Goal: Task Accomplishment & Management: Manage account settings

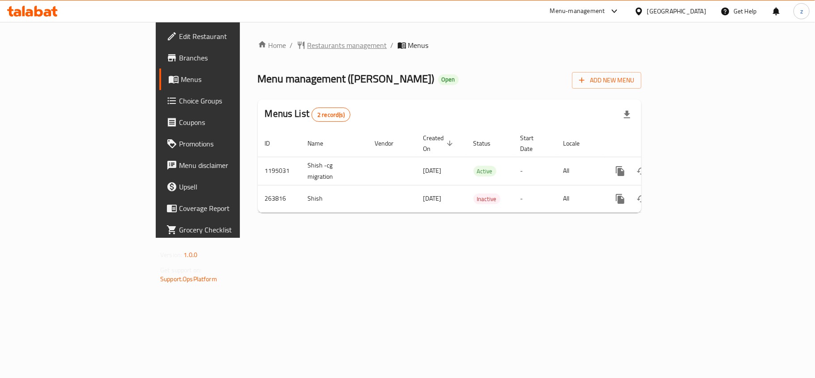
click at [308, 42] on span "Restaurants management" at bounding box center [348, 45] width 80 height 11
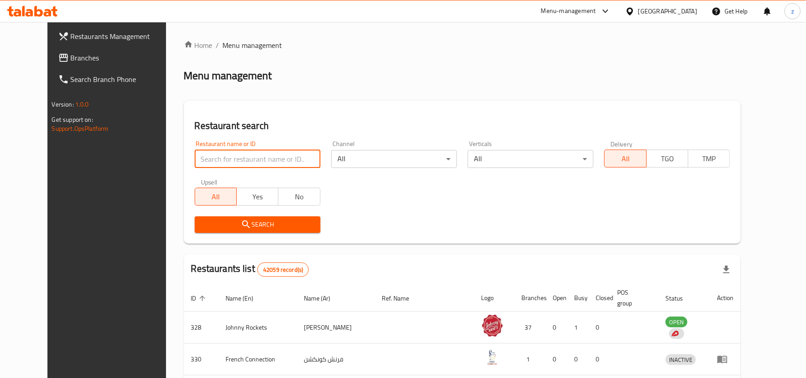
click at [248, 159] on input "search" at bounding box center [258, 159] width 126 height 18
paste input "627543"
type input "627543"
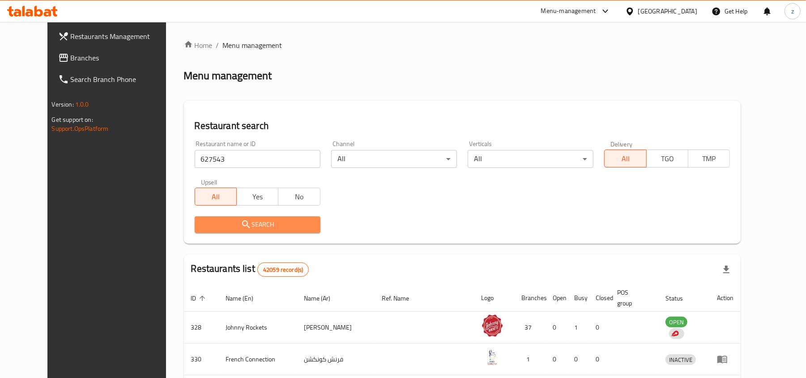
click at [232, 227] on span "Search" at bounding box center [257, 224] width 111 height 11
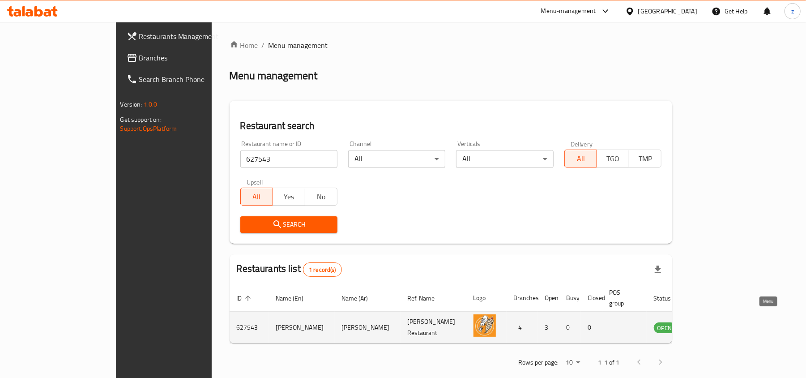
click at [712, 322] on icon "enhanced table" at bounding box center [706, 327] width 11 height 11
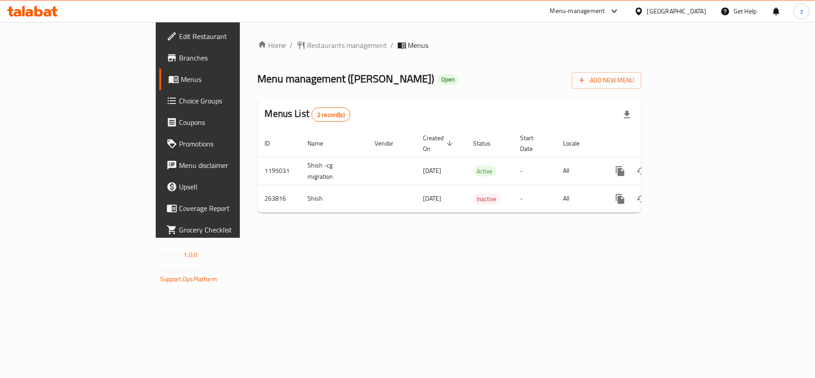
click at [179, 36] on span "Edit Restaurant" at bounding box center [232, 36] width 106 height 11
